Goal: Task Accomplishment & Management: Complete application form

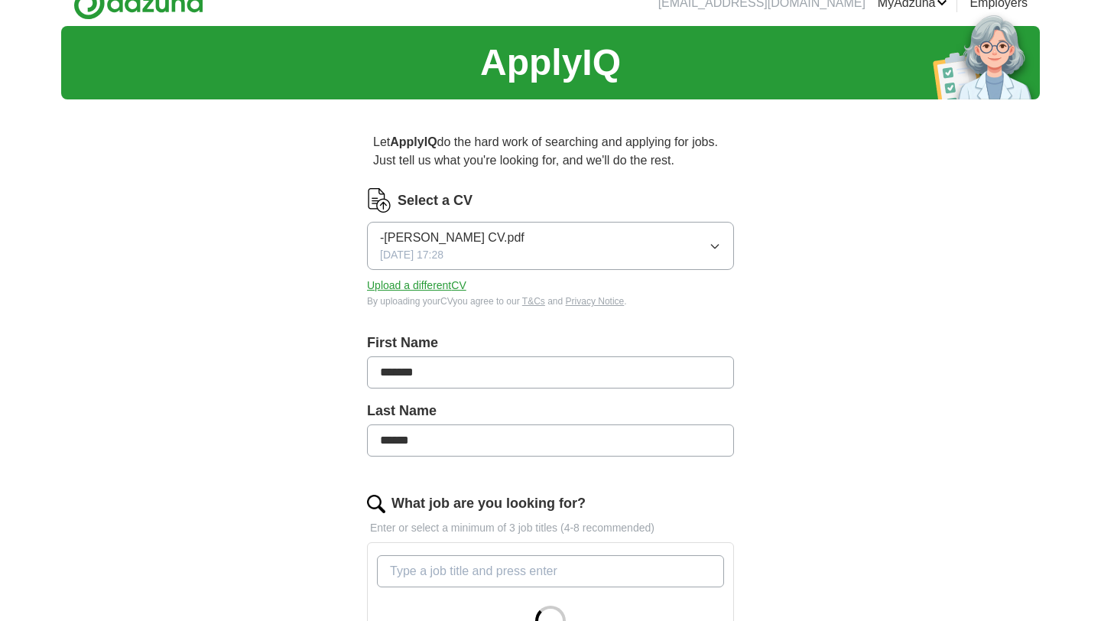
scroll to position [21, 0]
click at [440, 292] on button "Upload a different CV" at bounding box center [416, 286] width 99 height 16
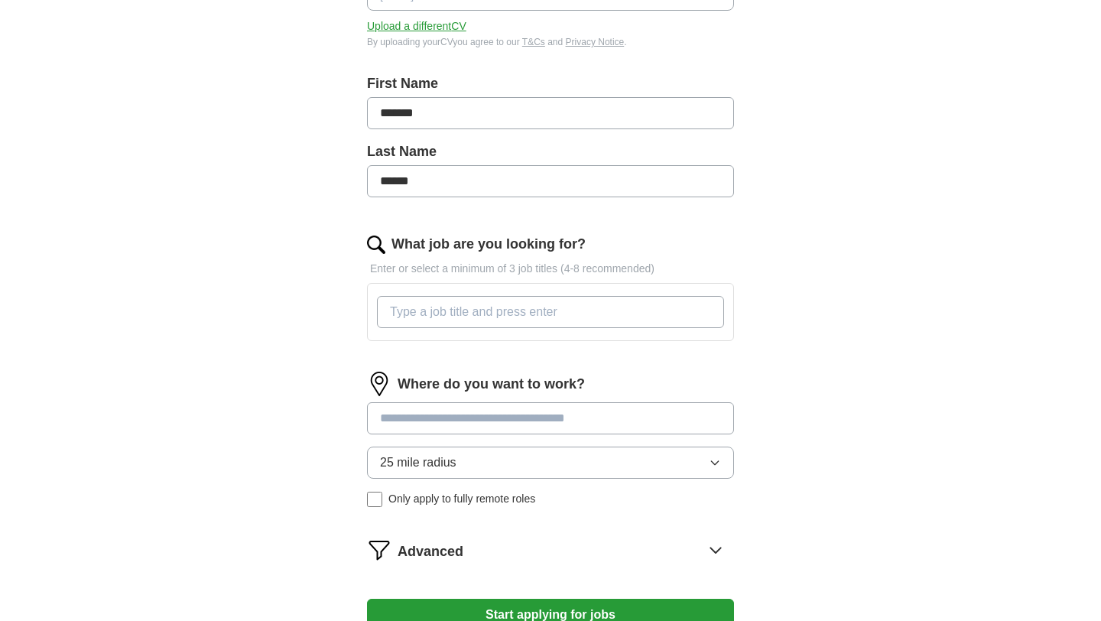
scroll to position [294, 0]
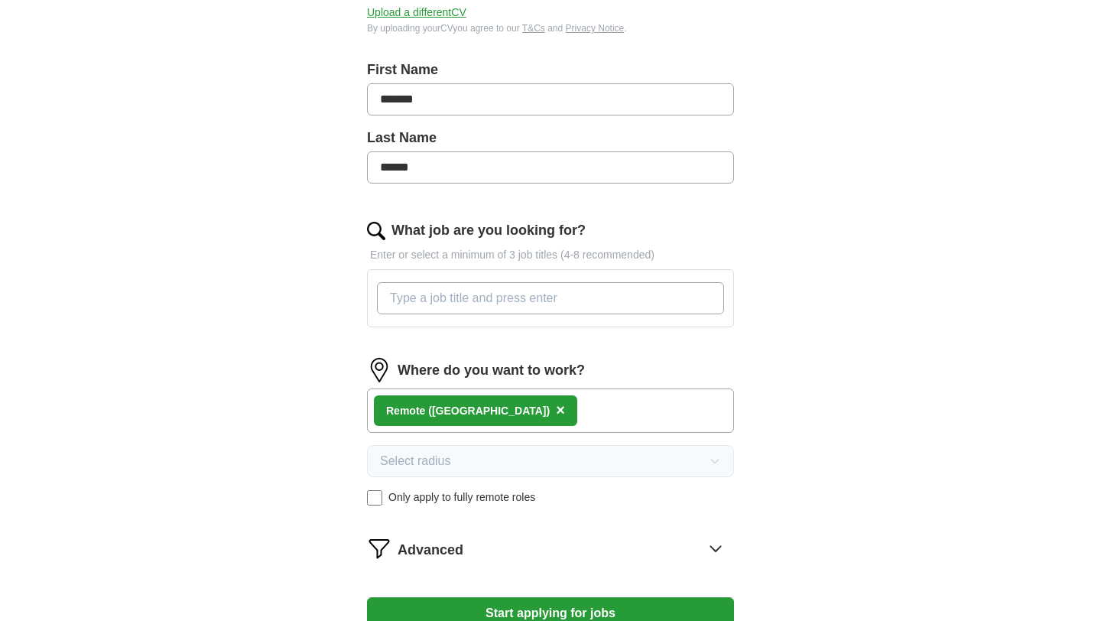
click at [443, 298] on input "What job are you looking for?" at bounding box center [550, 298] width 347 height 32
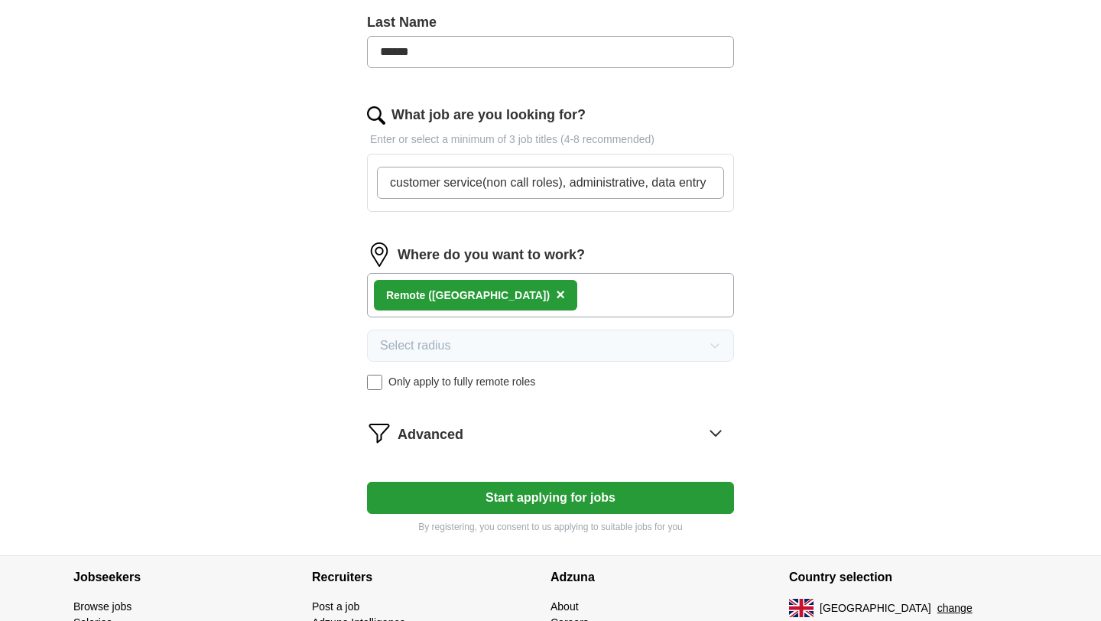
scroll to position [417, 0]
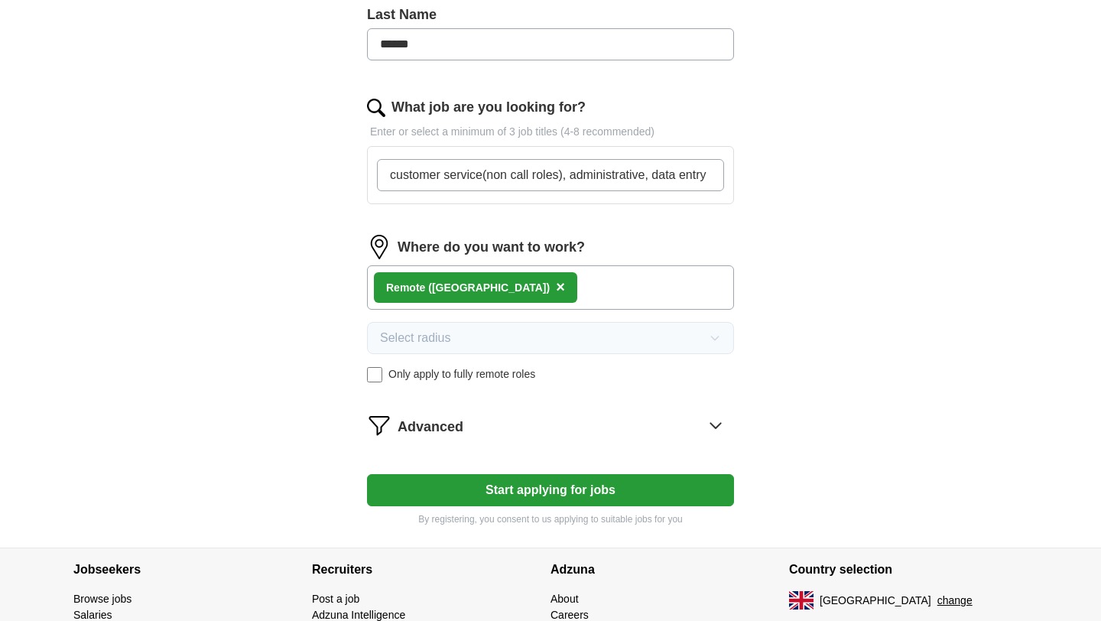
click at [529, 491] on form "Select a CV [PERSON_NAME] CV.pdf [DATE] 11:29 Upload a different CV By uploadin…" at bounding box center [550, 159] width 367 height 734
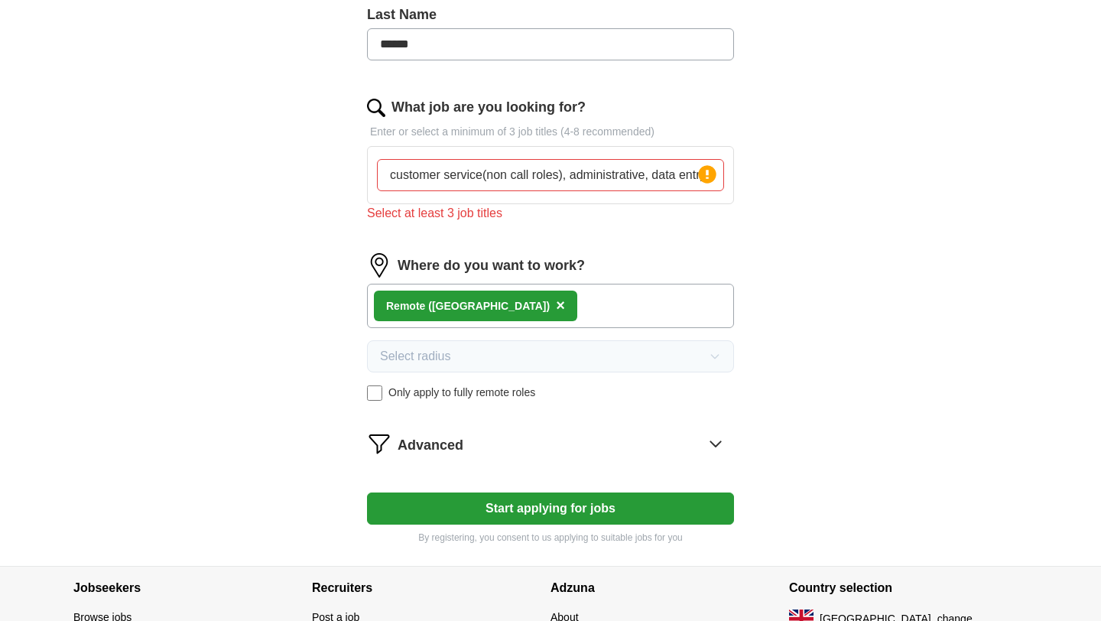
click at [563, 180] on input "customer service(non call roles), administrative, data entry" at bounding box center [550, 175] width 347 height 32
click at [559, 518] on button "Start applying for jobs" at bounding box center [550, 508] width 367 height 32
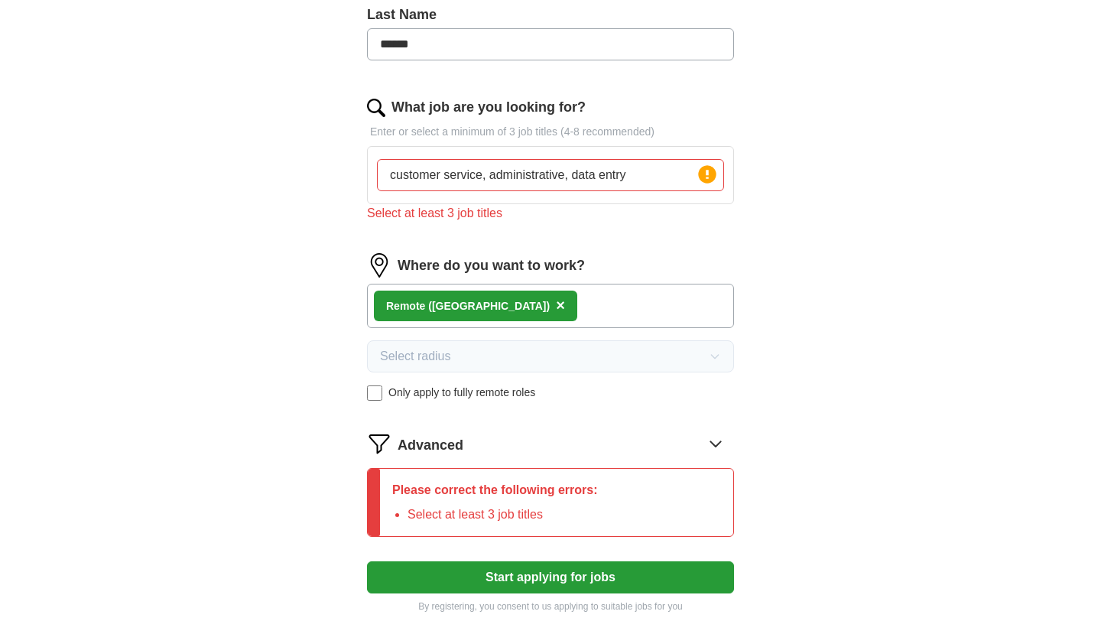
click at [576, 180] on input "customer service, administrative, data entry" at bounding box center [550, 175] width 347 height 32
click at [492, 179] on input "customer service, administrative data entry" at bounding box center [550, 175] width 347 height 32
click at [494, 586] on button "Start applying for jobs" at bounding box center [550, 577] width 367 height 32
click at [713, 174] on circle at bounding box center [707, 174] width 18 height 18
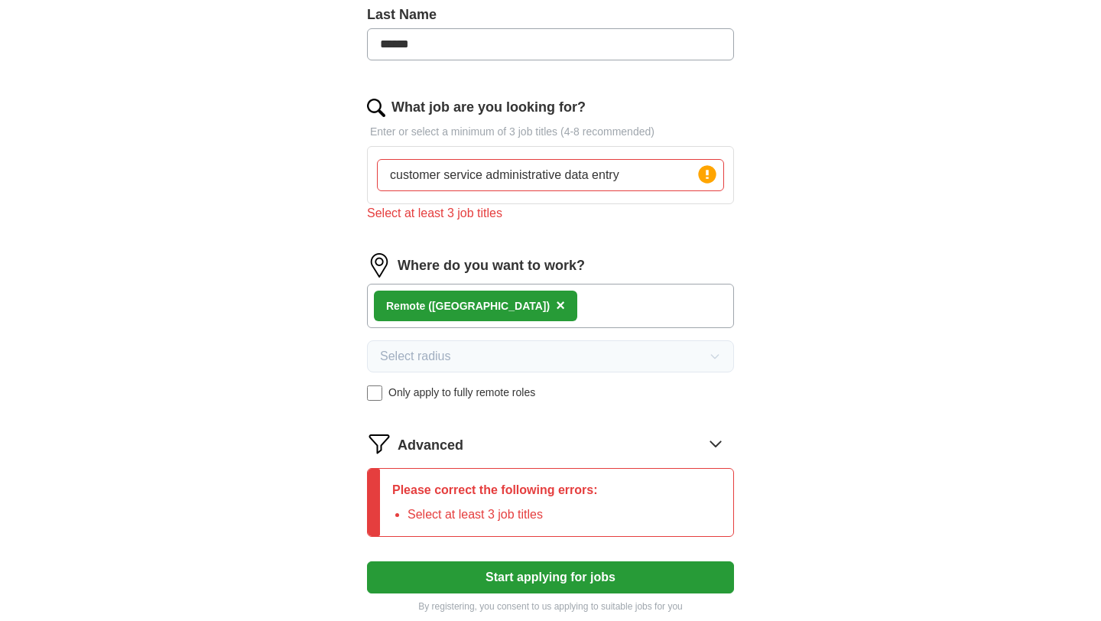
click at [713, 174] on circle at bounding box center [707, 174] width 18 height 18
click at [653, 189] on input "customer service administrative data entry" at bounding box center [550, 175] width 347 height 32
type input "c"
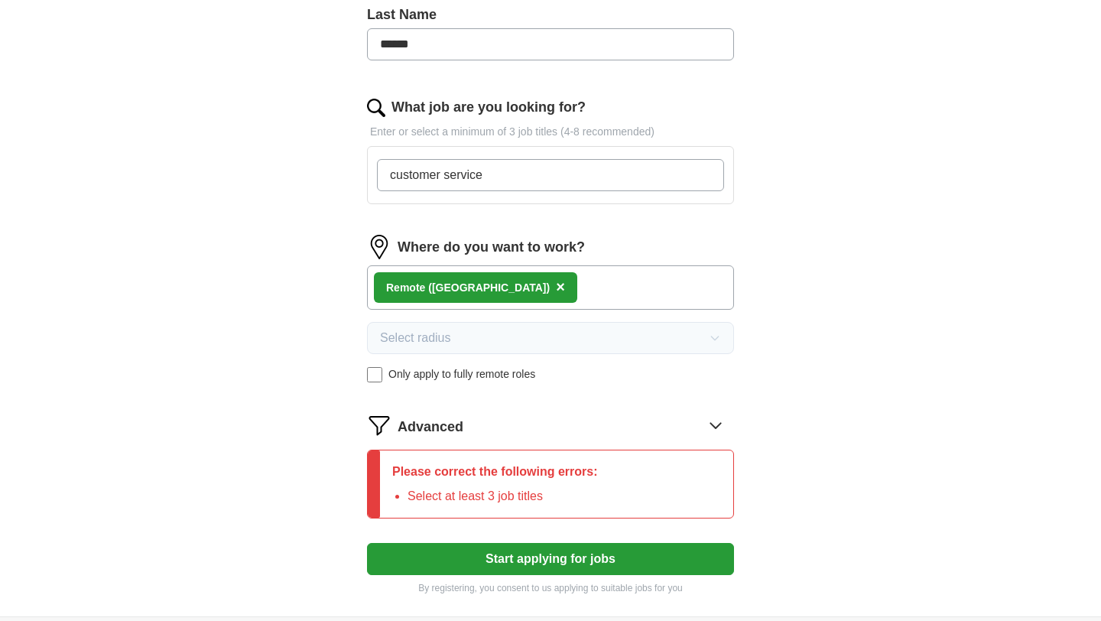
type input "customer service"
click at [534, 567] on button "Start applying for jobs" at bounding box center [550, 559] width 367 height 32
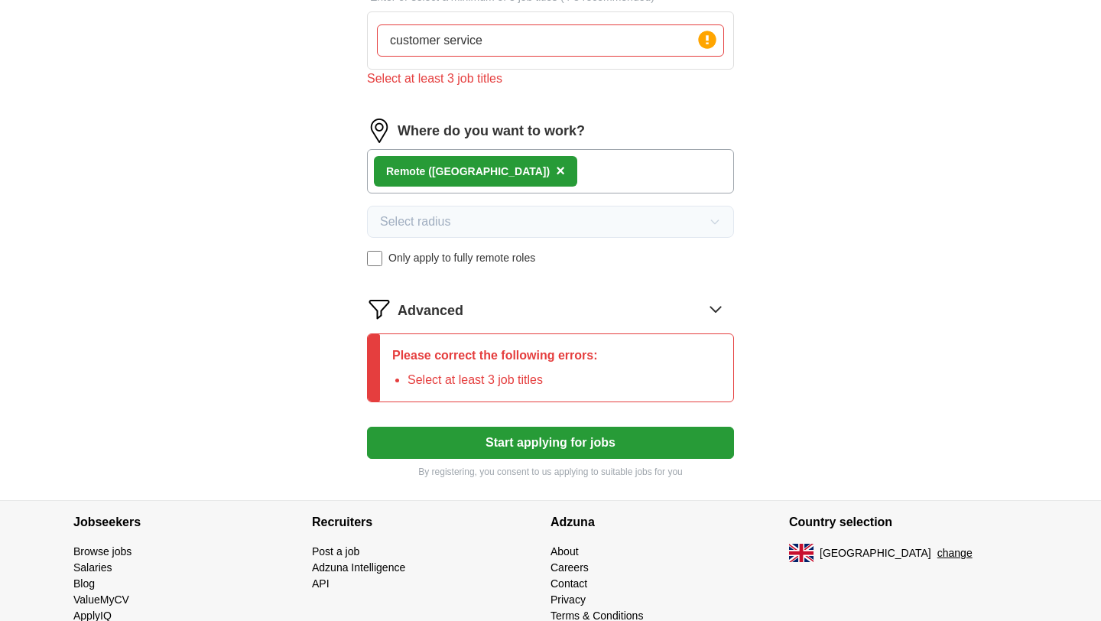
scroll to position [601, 0]
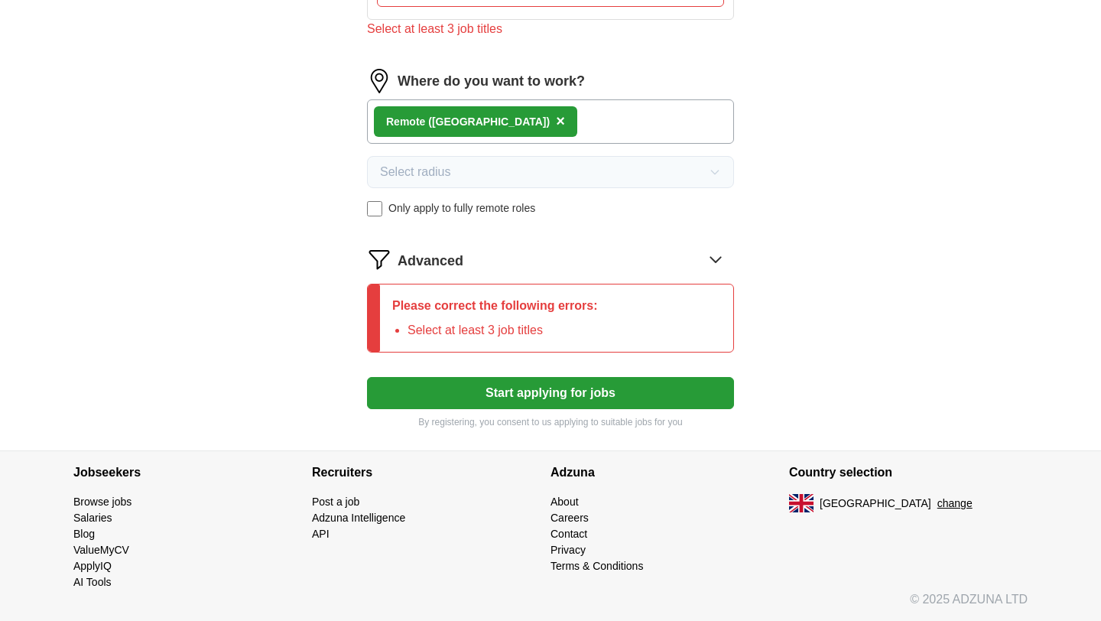
click at [718, 258] on icon at bounding box center [715, 259] width 10 height 5
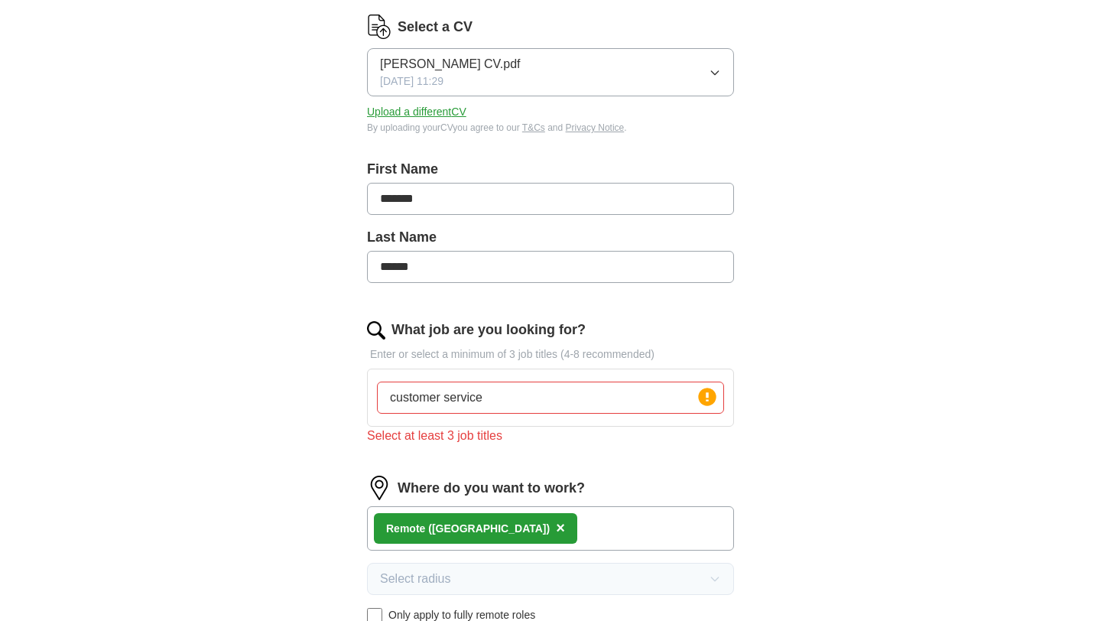
scroll to position [185, 0]
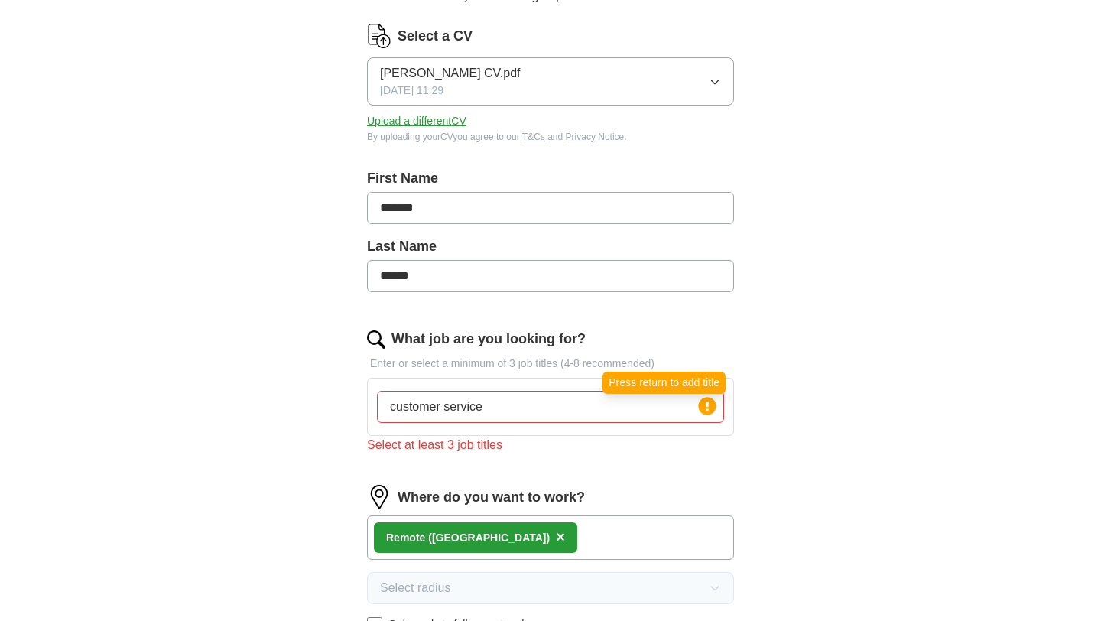
click at [703, 412] on circle at bounding box center [707, 406] width 18 height 18
click at [489, 415] on input "customer service" at bounding box center [550, 407] width 347 height 32
